Goal: Navigation & Orientation: Go to known website

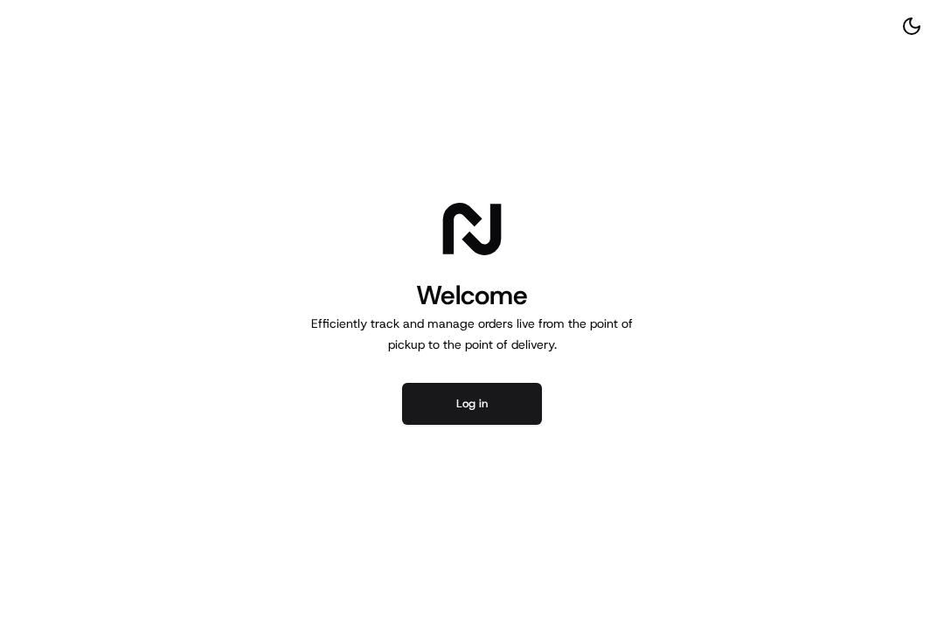
click at [451, 395] on button "Log in" at bounding box center [472, 404] width 140 height 42
